Goal: Task Accomplishment & Management: Complete application form

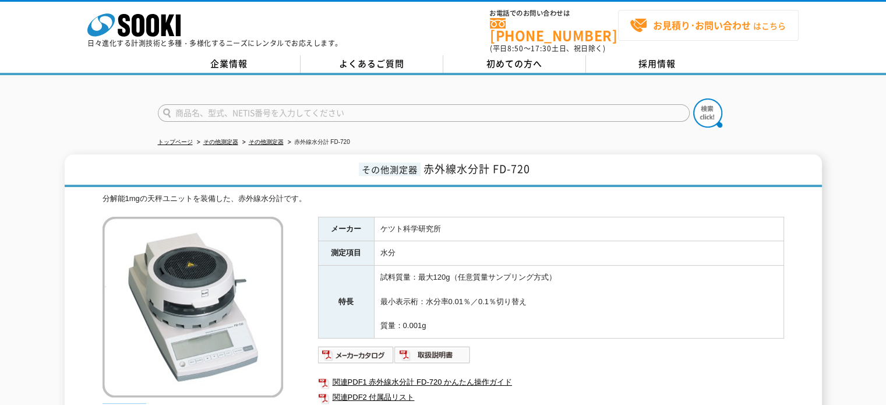
click at [689, 23] on strong "お見積り･お問い合わせ" at bounding box center [702, 25] width 98 height 14
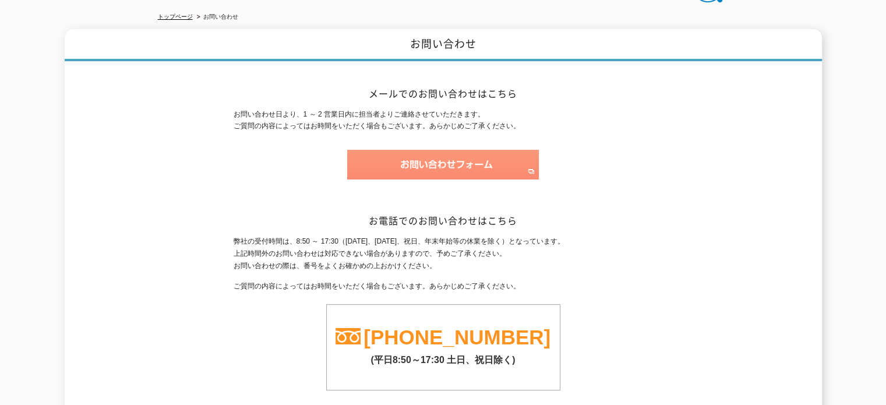
scroll to position [67, 0]
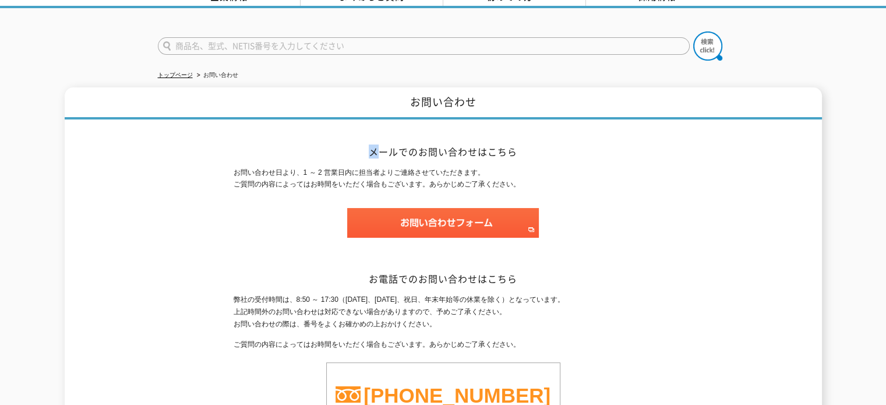
drag, startPoint x: 372, startPoint y: 142, endPoint x: 421, endPoint y: 161, distance: 52.8
click at [388, 146] on h2 "メールでのお問い合わせはこちら" at bounding box center [443, 152] width 419 height 12
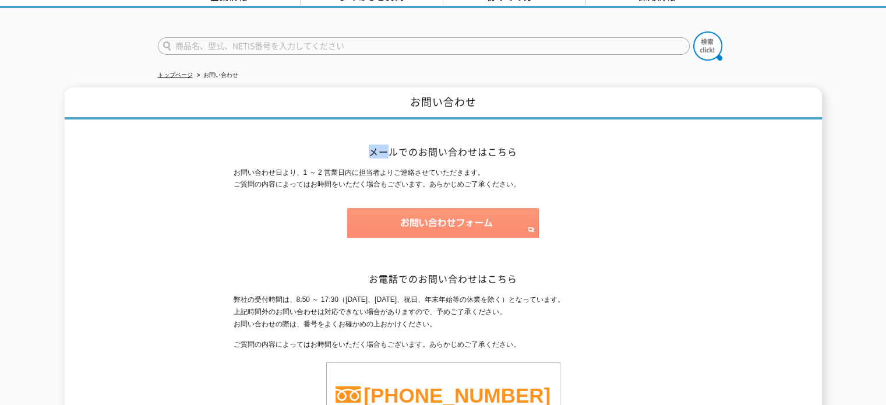
click at [437, 215] on img at bounding box center [443, 223] width 192 height 30
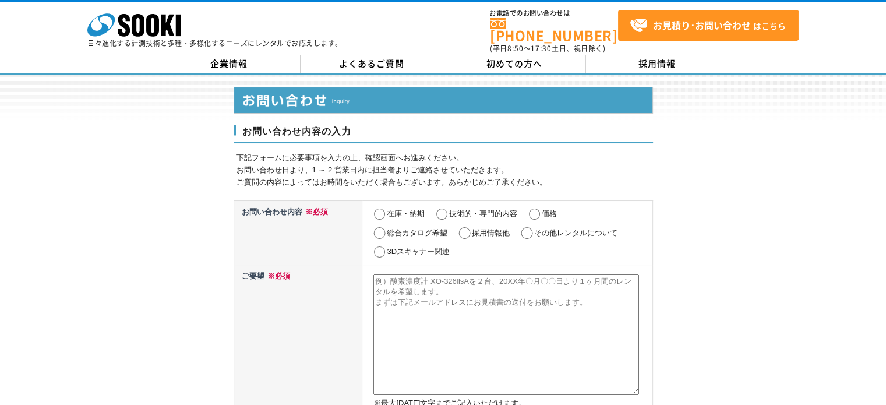
click at [384, 208] on input "在庫・納期" at bounding box center [379, 214] width 15 height 12
radio input "true"
click at [419, 293] on textarea at bounding box center [506, 334] width 266 height 120
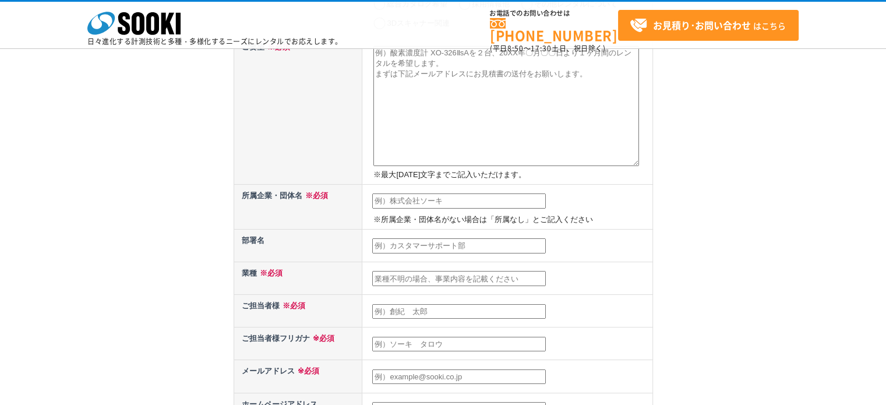
scroll to position [58, 0]
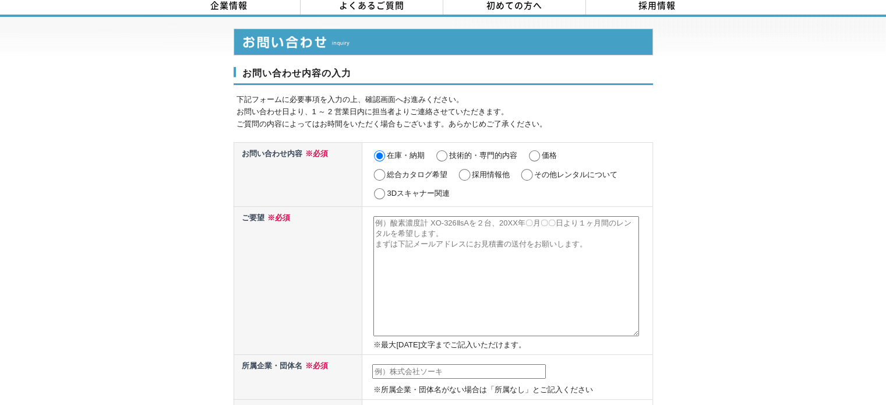
click at [426, 229] on textarea at bounding box center [506, 276] width 266 height 120
paste textarea "loremipsumd。 si3ametco、adipiscingelitsedd eiusmodtempori。utla・etdoloremagn。 7. …"
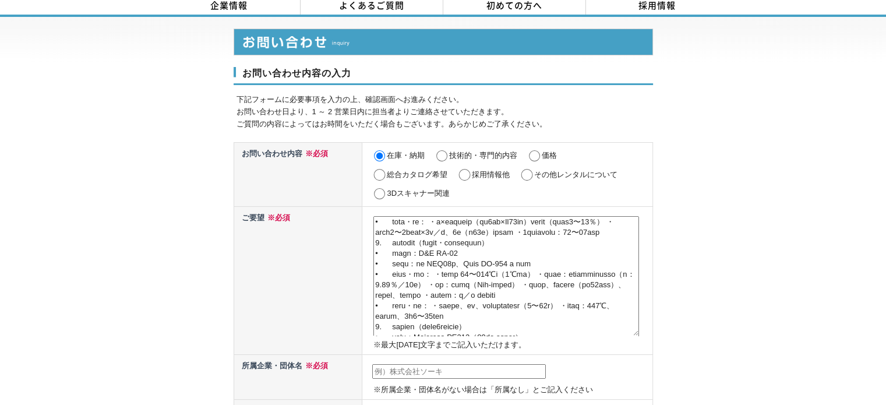
scroll to position [0, 0]
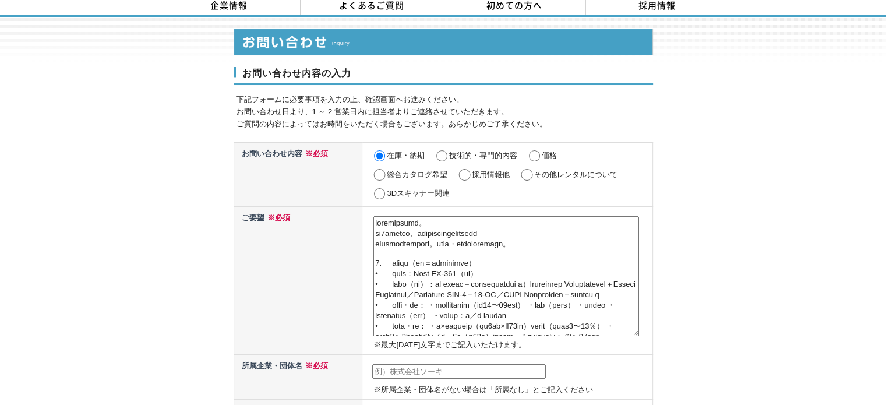
type textarea "お世話になっております。 下記3機種について、同時期レンタルの在庫可否とお見積りを ご提示いただけますでしょうか。第一希望・代替機を併記しております。 1. …"
click at [433, 370] on td "※所属企業・団体名がない場合は「所属なし」とご記入ください" at bounding box center [507, 377] width 290 height 45
click at [432, 364] on input "text" at bounding box center [459, 371] width 174 height 15
type input "い"
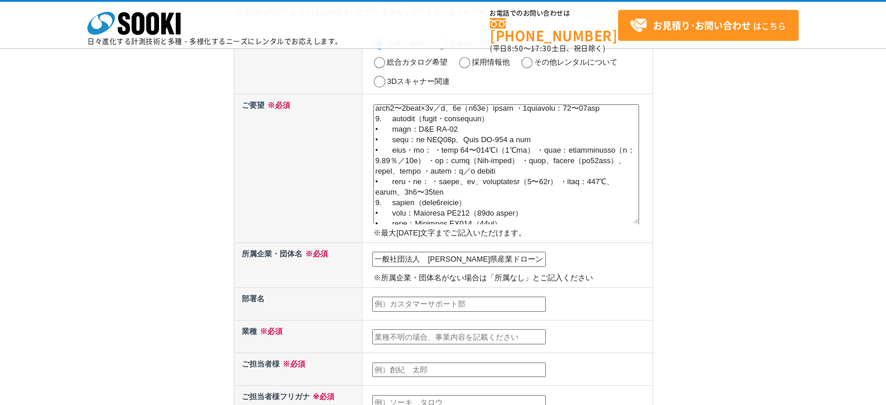
scroll to position [175, 0]
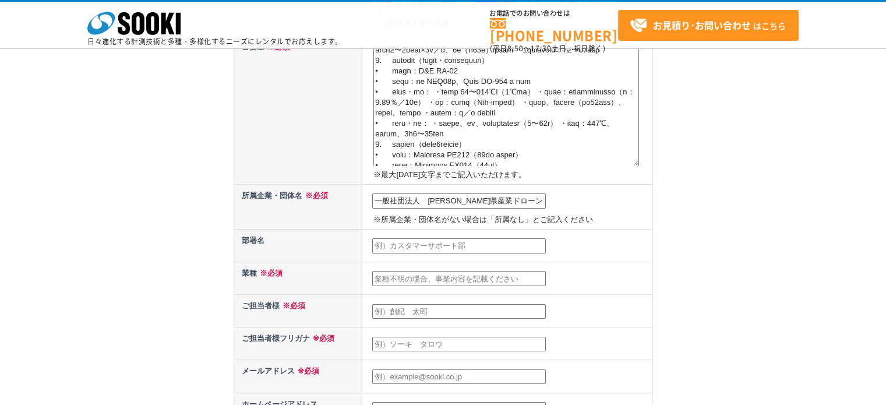
type input "一般社団法人　[PERSON_NAME]県産業ドローン協会"
click at [414, 281] on input "text" at bounding box center [459, 278] width 174 height 15
type input "ドローン等の普及、森林資源活用"
type input "ｗ"
click at [436, 310] on input "芝田　コウヘイ" at bounding box center [459, 311] width 174 height 15
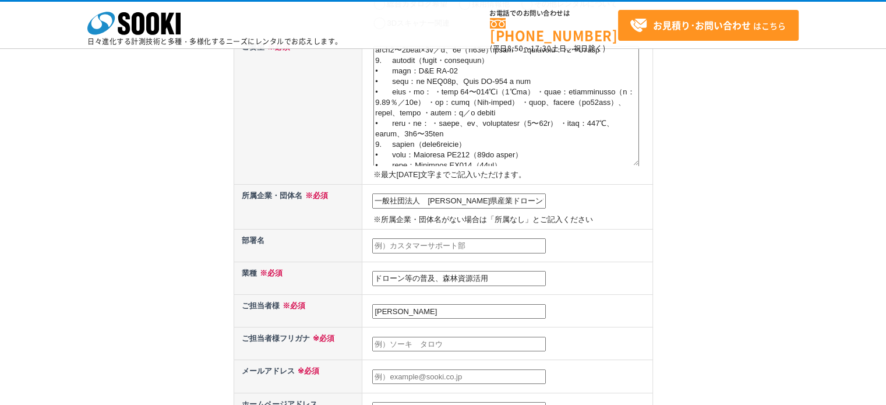
type input "[PERSON_NAME]"
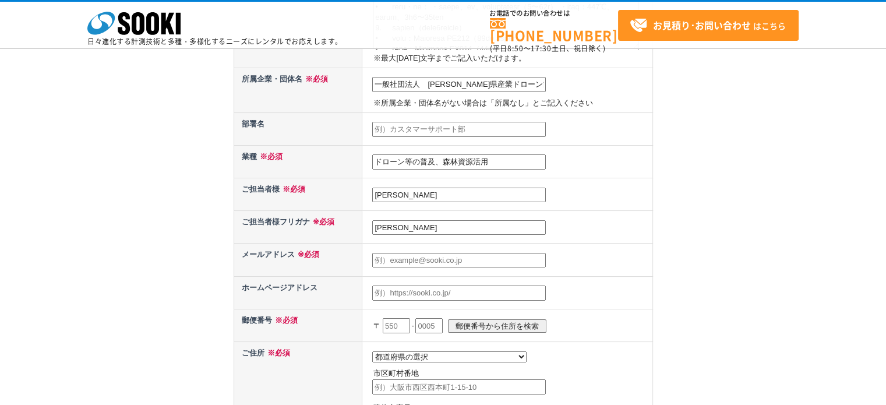
type input "[PERSON_NAME]"
click at [430, 262] on input "text" at bounding box center [459, 260] width 174 height 15
type input "お"
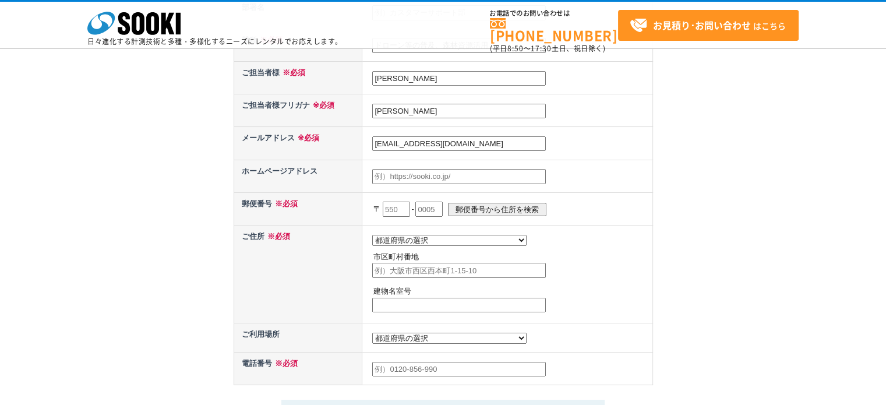
type input "[EMAIL_ADDRESS][DOMAIN_NAME]"
click at [408, 204] on input "text" at bounding box center [396, 208] width 27 height 15
click at [312, 247] on th "ご住所 ※必須" at bounding box center [298, 274] width 129 height 98
click at [399, 202] on input "text" at bounding box center [396, 208] width 27 height 15
type input "740"
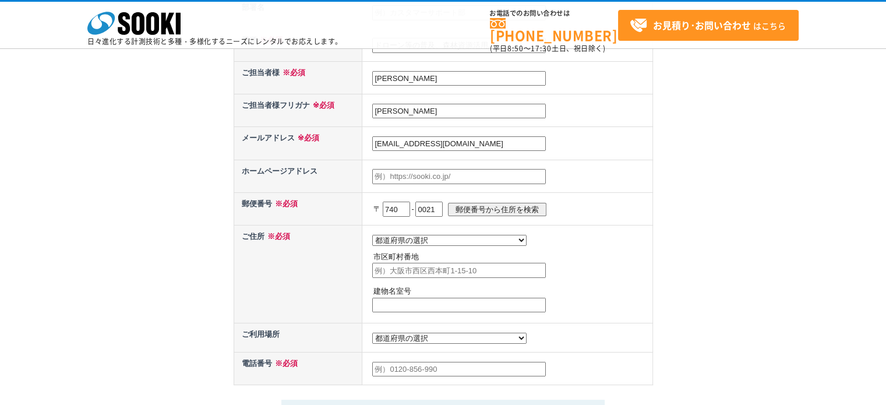
type input "0021"
click at [520, 203] on input "郵便番号から住所を検索" at bounding box center [497, 209] width 98 height 13
select select "35"
click at [477, 269] on input "岩国市室の木町" at bounding box center [459, 270] width 174 height 15
type input "岩国市室の木町4-84-1"
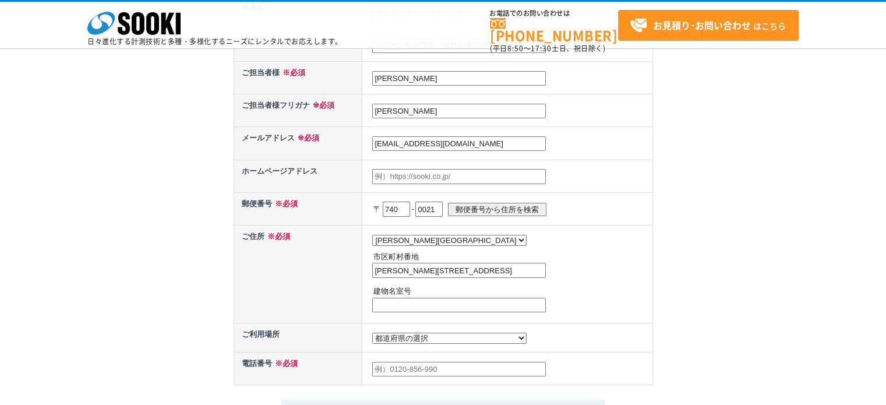
click at [459, 298] on input "text" at bounding box center [459, 305] width 174 height 15
type input "2"
click at [408, 337] on select "都道府県の選択 利用場所未定 北海道 青森県 岩手県 宮城県 秋田県 山形県 福島県 茨城県 栃木県 群馬県 埼玉県 千葉県 東京都 神奈川県 新潟県 富山県…" at bounding box center [449, 338] width 154 height 11
select select "35"
click at [372, 333] on select "都道府県の選択 利用場所未定 北海道 青森県 岩手県 宮城県 秋田県 山形県 福島県 茨城県 栃木県 群馬県 埼玉県 千葉県 東京都 神奈川県 新潟県 富山県…" at bounding box center [449, 338] width 154 height 11
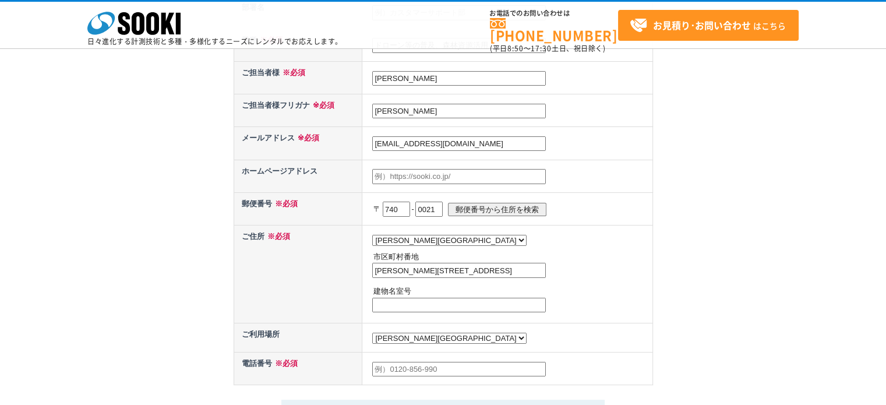
click at [391, 352] on td at bounding box center [507, 368] width 290 height 33
click at [394, 362] on input "text" at bounding box center [459, 369] width 174 height 15
type input "08029439371"
click at [454, 319] on td "都道府県の選択 利用場所未定 北海道 青森県 岩手県 宮城県 秋田県 山形県 福島県 茨城県 栃木県 群馬県 埼玉県 千葉県 東京都 神奈川県 新潟県 富山県…" at bounding box center [507, 274] width 290 height 98
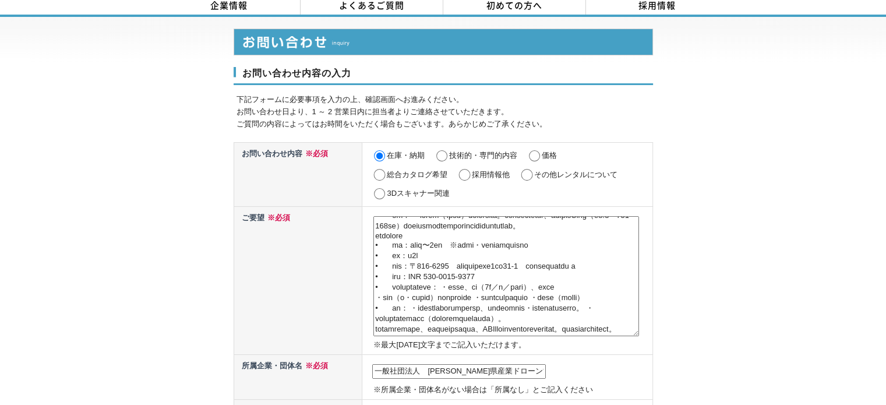
scroll to position [454, 0]
click at [532, 150] on input "価格" at bounding box center [534, 156] width 15 height 12
radio input "true"
click at [397, 151] on label "在庫・納期" at bounding box center [406, 155] width 38 height 9
click at [387, 150] on input "在庫・納期" at bounding box center [379, 156] width 15 height 12
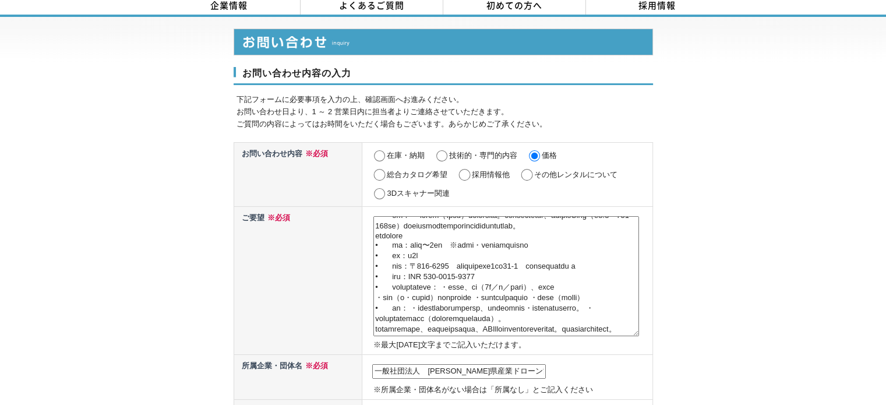
radio input "true"
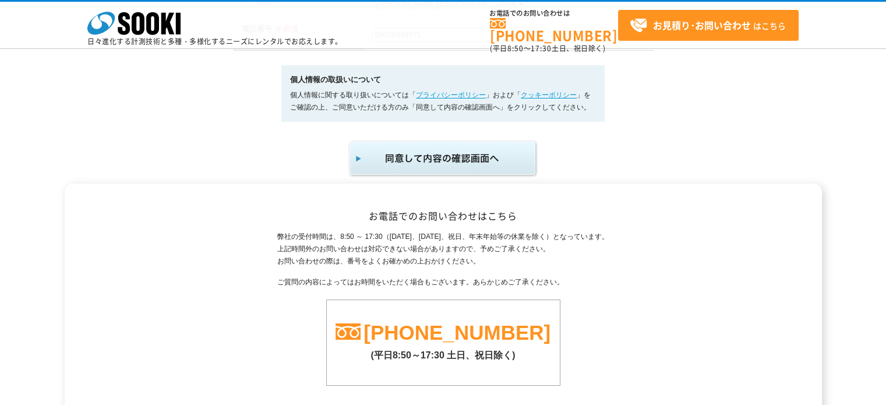
scroll to position [684, 0]
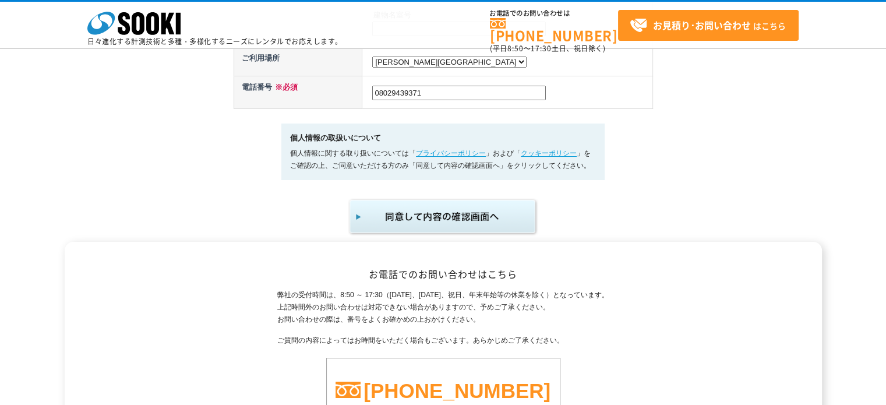
click at [462, 220] on img "submit" at bounding box center [443, 216] width 191 height 38
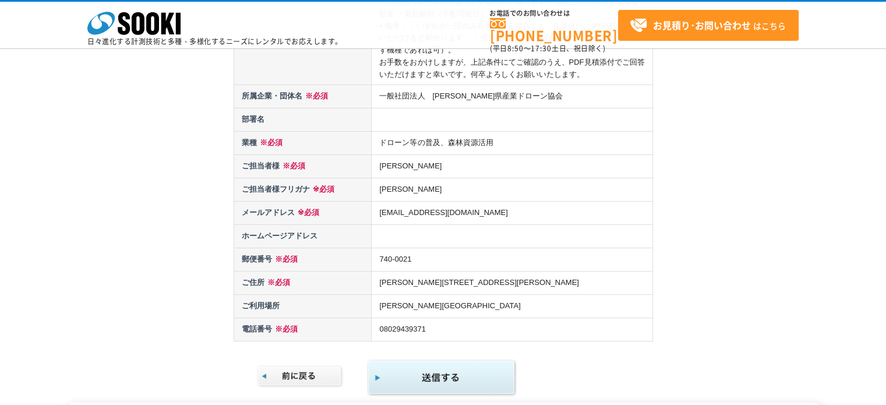
scroll to position [815, 0]
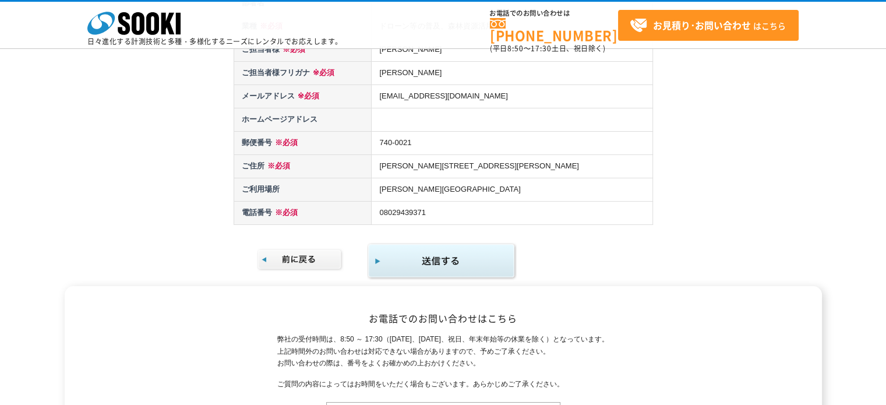
click at [460, 253] on img "submit" at bounding box center [442, 261] width 150 height 38
